Goal: Task Accomplishment & Management: Complete application form

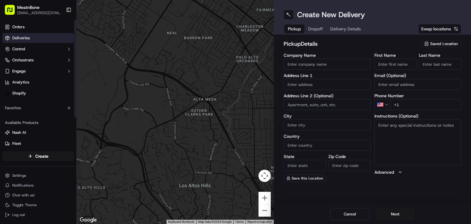
click at [47, 37] on link "Deliveries" at bounding box center [37, 38] width 71 height 10
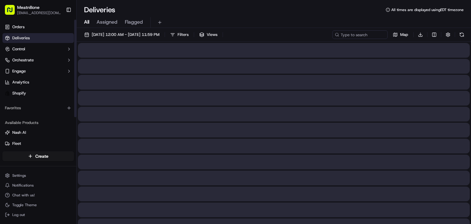
click at [105, 21] on span "Assigned" at bounding box center [107, 21] width 21 height 7
click at [106, 18] on button "Assigned" at bounding box center [107, 22] width 21 height 10
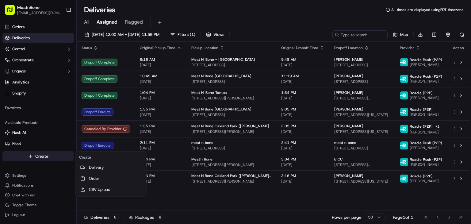
click at [31, 154] on html "MeatnBone [EMAIL_ADDRESS][DOMAIN_NAME] Toggle Sidebar Orders Deliveries Control…" at bounding box center [235, 112] width 471 height 224
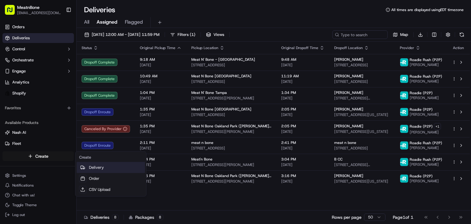
click at [130, 168] on link "Delivery" at bounding box center [111, 167] width 68 height 11
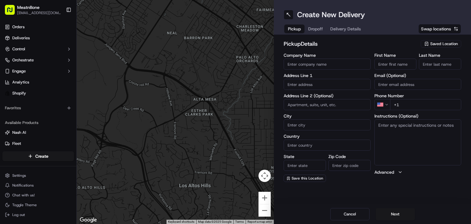
click at [444, 43] on span "Saved Location" at bounding box center [444, 44] width 28 height 6
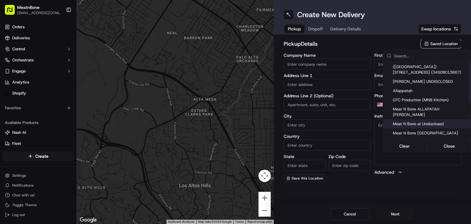
click at [444, 119] on div "Meat N Bone at Undisclosed" at bounding box center [427, 123] width 88 height 9
type input "Meat N Bone at Undisclosed"
type input "2207 Coral Wy"
type input "Coral Gables"
type input "US"
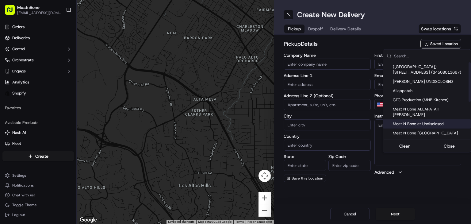
type input "FL"
type input "33145"
type input "Meat N"
type input "Bone"
type input "[PHONE_NUMBER]"
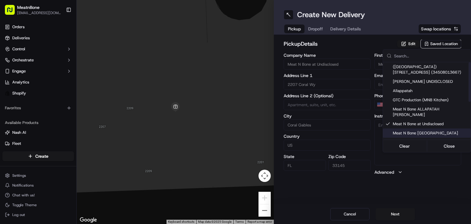
click at [405, 215] on html "MeatnBone [EMAIL_ADDRESS][DOMAIN_NAME] Toggle Sidebar Orders Deliveries Control…" at bounding box center [235, 112] width 471 height 224
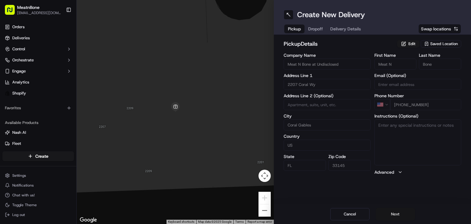
click at [404, 215] on button "Next" at bounding box center [395, 214] width 39 height 12
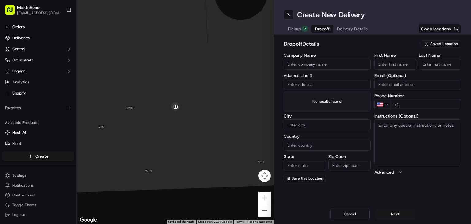
click at [302, 87] on input "text" at bounding box center [327, 84] width 87 height 11
paste input "[STREET_ADDRESS]"
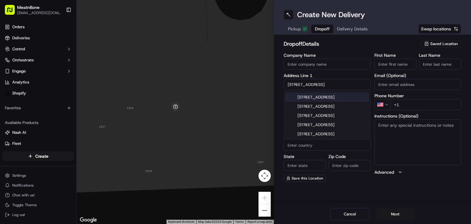
click at [327, 97] on div "[STREET_ADDRESS]" at bounding box center [327, 97] width 84 height 9
type input "[STREET_ADDRESS]"
type input "[GEOGRAPHIC_DATA]"
type input "FL"
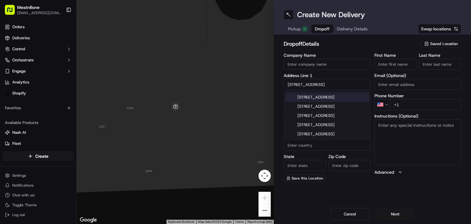
type input "33141"
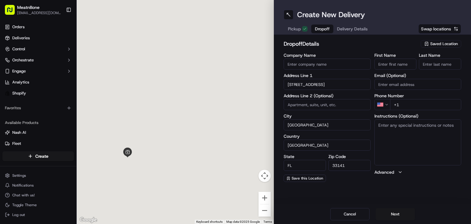
type input "[STREET_ADDRESS]"
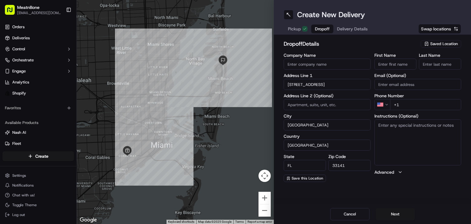
click at [390, 63] on input "First Name" at bounding box center [396, 64] width 42 height 11
paste input "[PERSON_NAME]"
drag, startPoint x: 392, startPoint y: 64, endPoint x: 383, endPoint y: 62, distance: 9.5
click at [423, 64] on div "First Name [PERSON_NAME] Last Name" at bounding box center [418, 61] width 87 height 17
type input "[PERSON_NAME]"
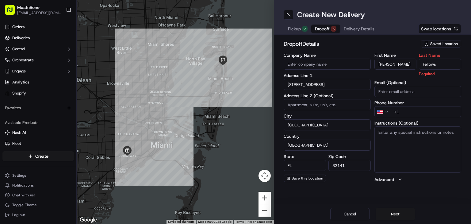
type input "Fellows"
click at [408, 44] on h2 "dropoff Details" at bounding box center [350, 44] width 133 height 9
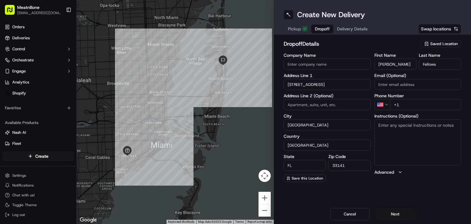
click at [420, 104] on input "+1" at bounding box center [425, 104] width 71 height 11
paste input "tel"
click at [418, 103] on input "+1" at bounding box center [425, 104] width 71 height 11
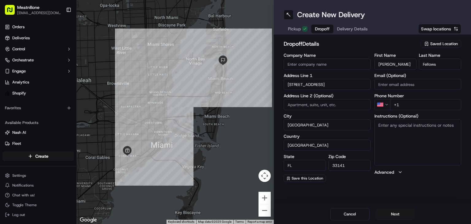
paste input "[PHONE_NUMBER]"
type input "[PHONE_NUMBER]"
click at [394, 208] on button "Next" at bounding box center [395, 214] width 39 height 12
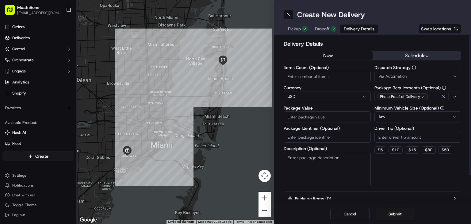
click at [328, 114] on input "Package Value" at bounding box center [327, 116] width 87 height 11
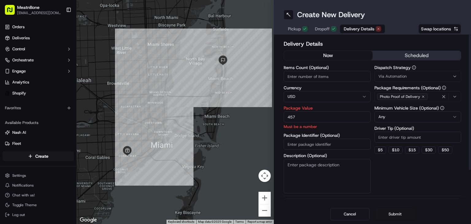
type input "457"
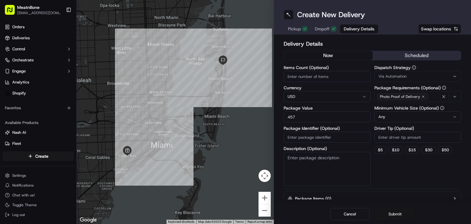
click at [401, 218] on button "Submit" at bounding box center [395, 214] width 39 height 12
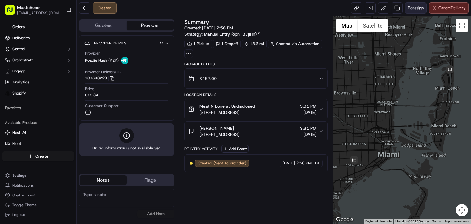
click at [416, 11] on button "Reassign" at bounding box center [415, 7] width 21 height 11
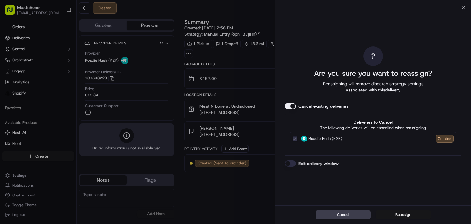
click at [388, 215] on button "Reassign" at bounding box center [403, 214] width 55 height 9
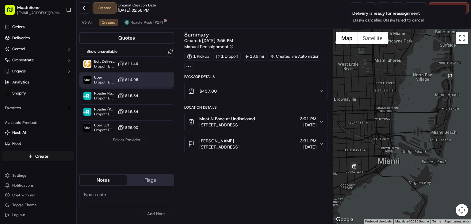
click at [148, 80] on div "Uber Dropoff ETA 1 hour $14.95" at bounding box center [126, 79] width 95 height 15
click at [134, 141] on button "Assign Provider" at bounding box center [127, 139] width 44 height 7
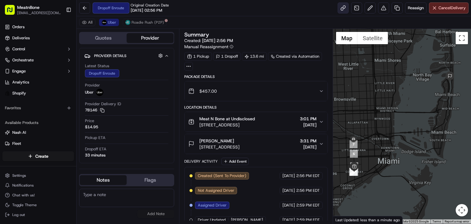
click at [348, 5] on link at bounding box center [343, 7] width 11 height 11
